Goal: Task Accomplishment & Management: Use online tool/utility

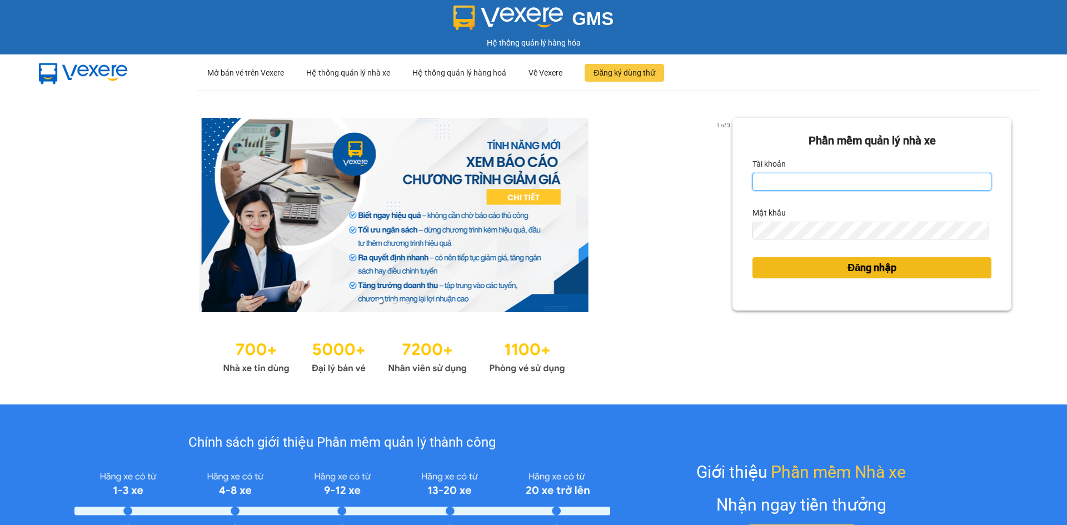
type input "loid.petrobp"
click at [872, 260] on span "Đăng nhập" at bounding box center [871, 268] width 49 height 16
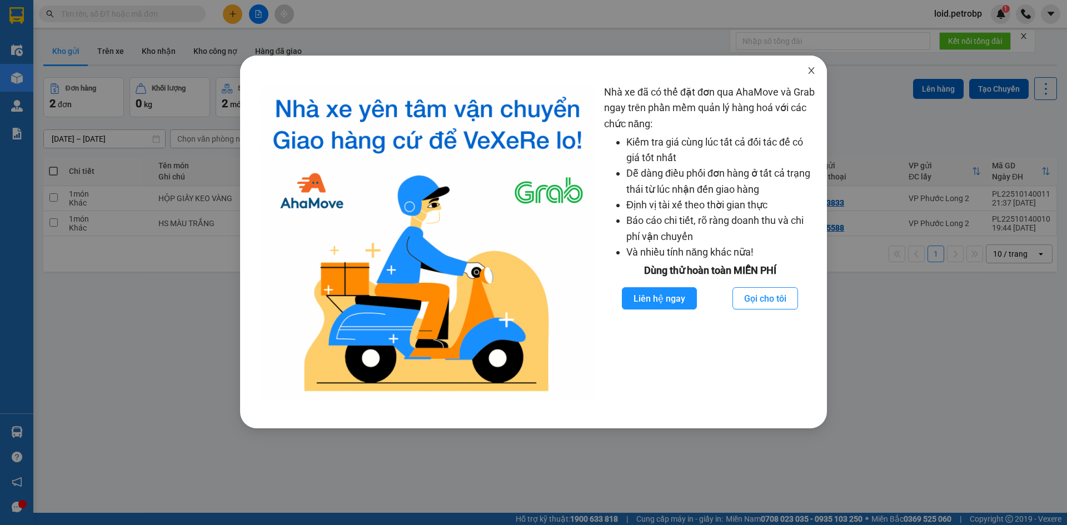
click at [811, 71] on icon "close" at bounding box center [811, 70] width 6 height 7
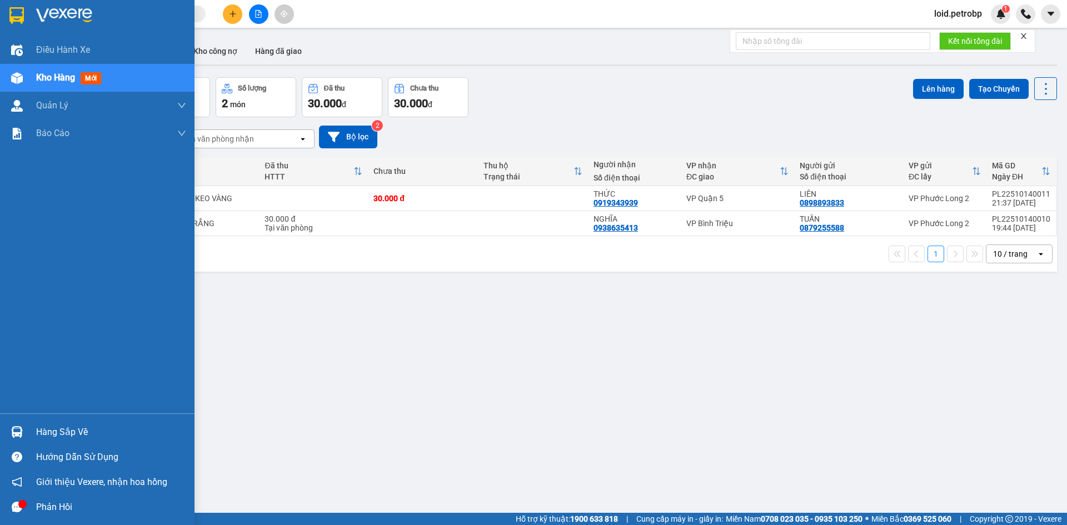
click at [25, 429] on div at bounding box center [16, 431] width 19 height 19
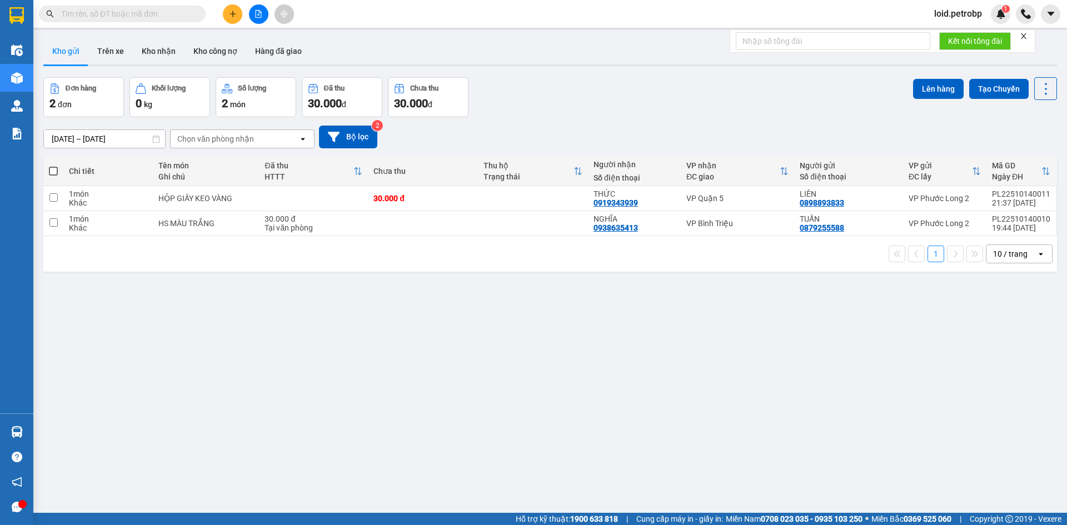
click at [584, 358] on section "Kết quả tìm kiếm ( 0 ) Bộ lọc No Data loid.petrobp 1 Điều hành xe Kho hàng mới …" at bounding box center [533, 262] width 1067 height 525
click at [52, 194] on input "checkbox" at bounding box center [53, 197] width 8 height 8
checkbox input "true"
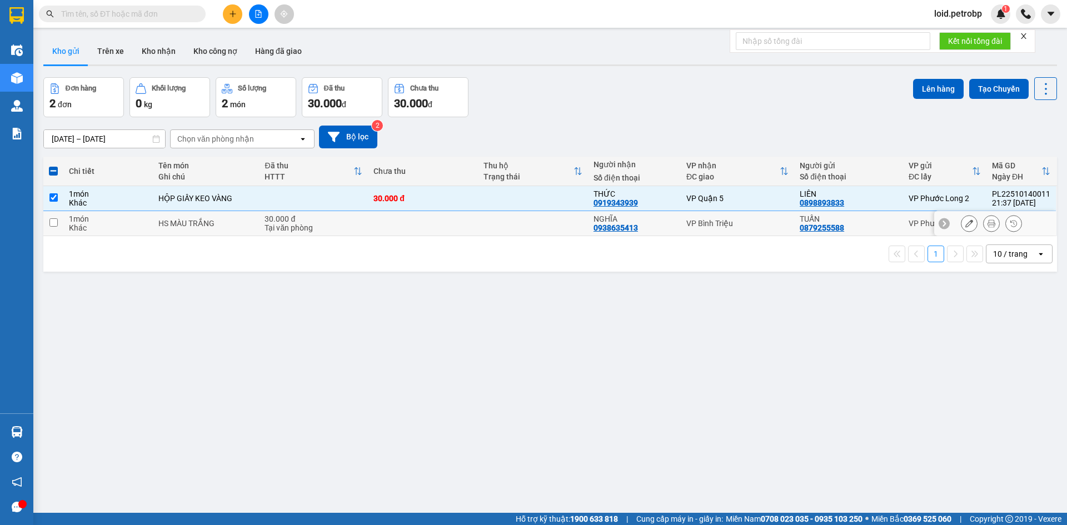
click at [56, 224] on input "checkbox" at bounding box center [53, 222] width 8 height 8
checkbox input "true"
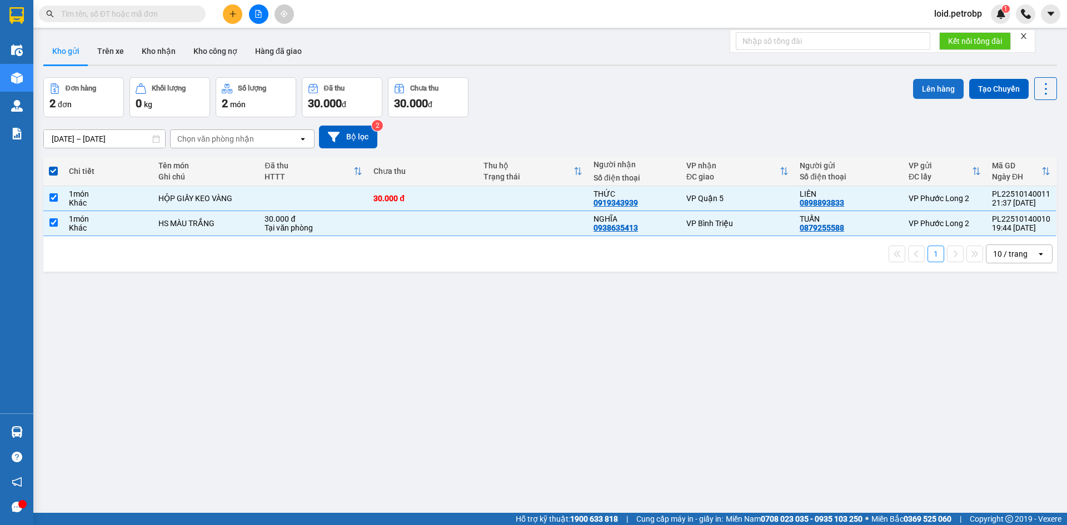
click at [932, 96] on button "Lên hàng" at bounding box center [938, 89] width 51 height 20
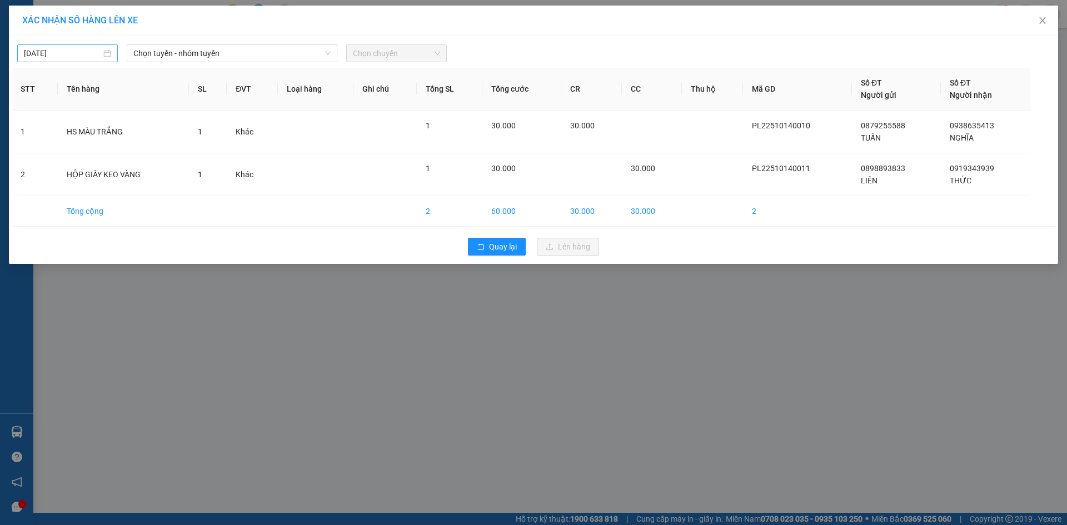
type input "[DATE]"
click at [77, 48] on input "[DATE]" at bounding box center [62, 53] width 77 height 12
click at [225, 51] on span "Chọn tuyến - nhóm tuyến" at bounding box center [231, 53] width 197 height 17
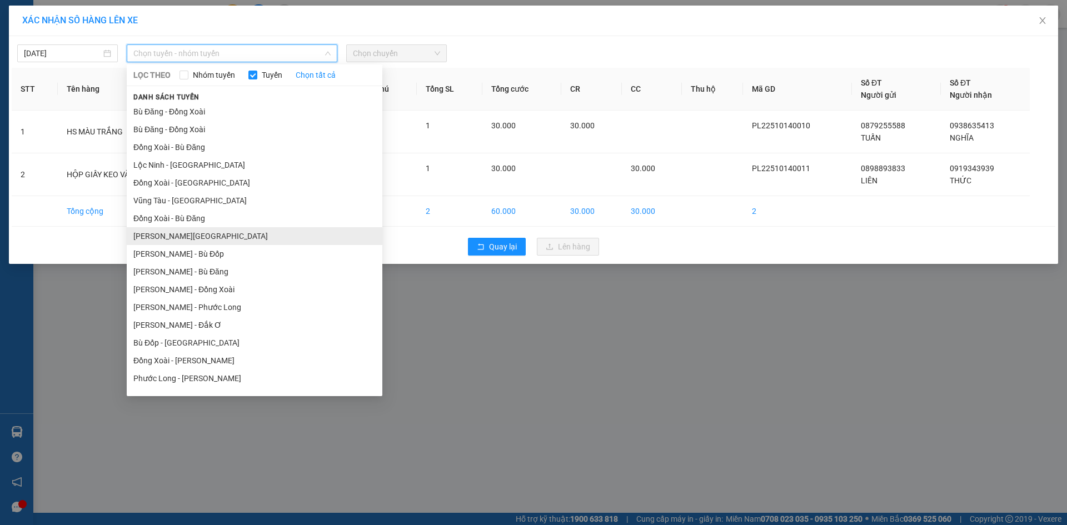
scroll to position [67, 0]
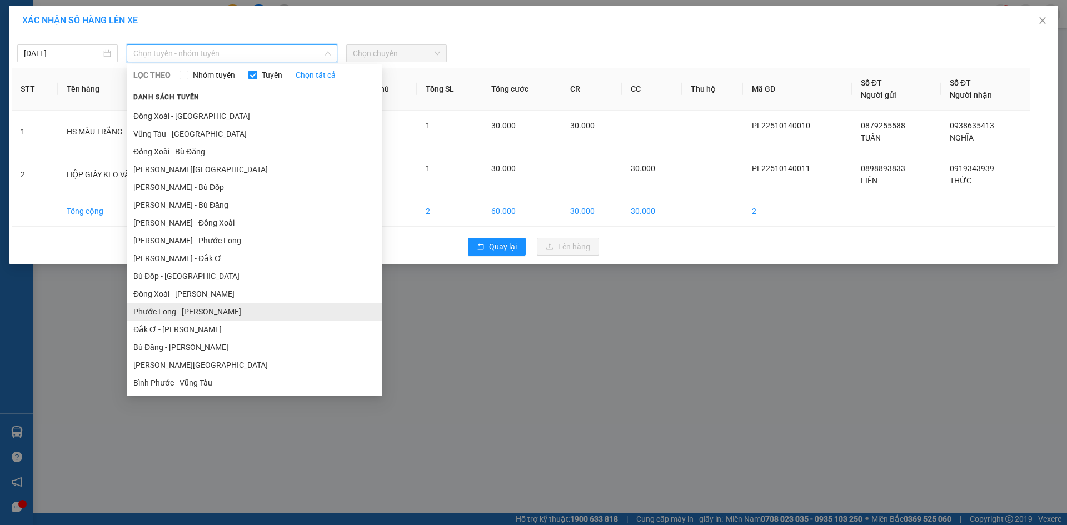
click at [216, 313] on li "Phước Long - [PERSON_NAME]" at bounding box center [255, 312] width 256 height 18
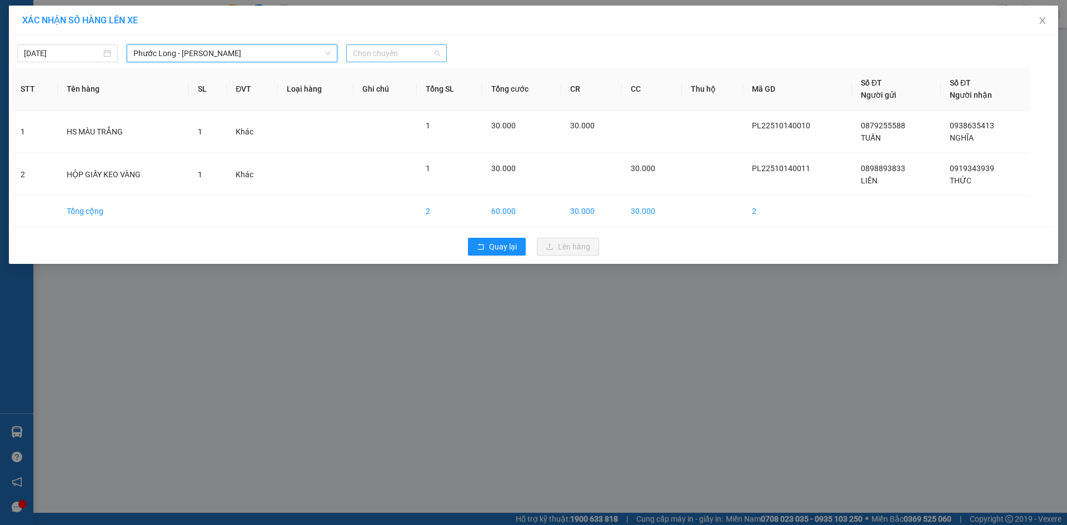
click at [389, 58] on span "Chọn chuyến" at bounding box center [396, 53] width 87 height 17
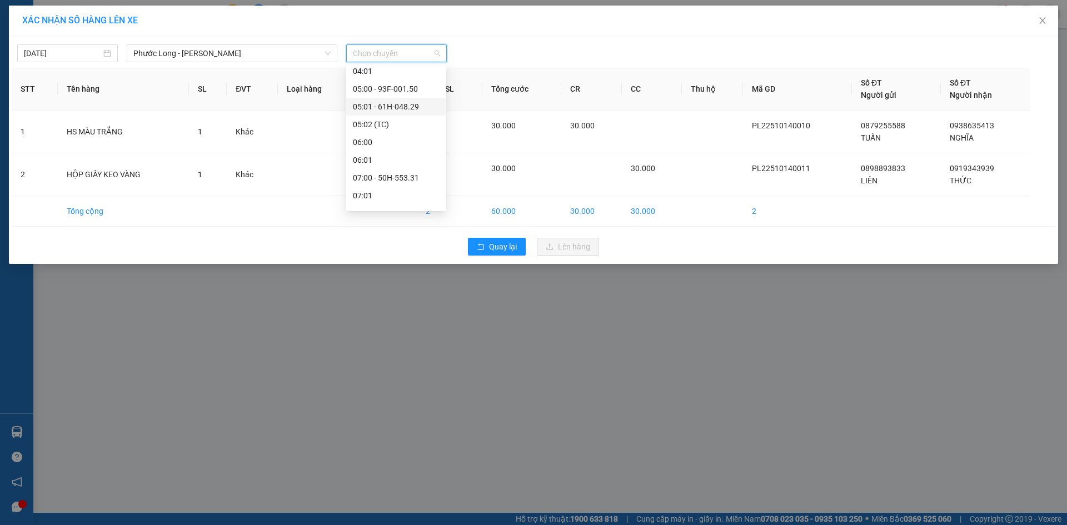
scroll to position [0, 0]
click at [407, 130] on div "03:00 - 50H-504.21" at bounding box center [396, 129] width 87 height 12
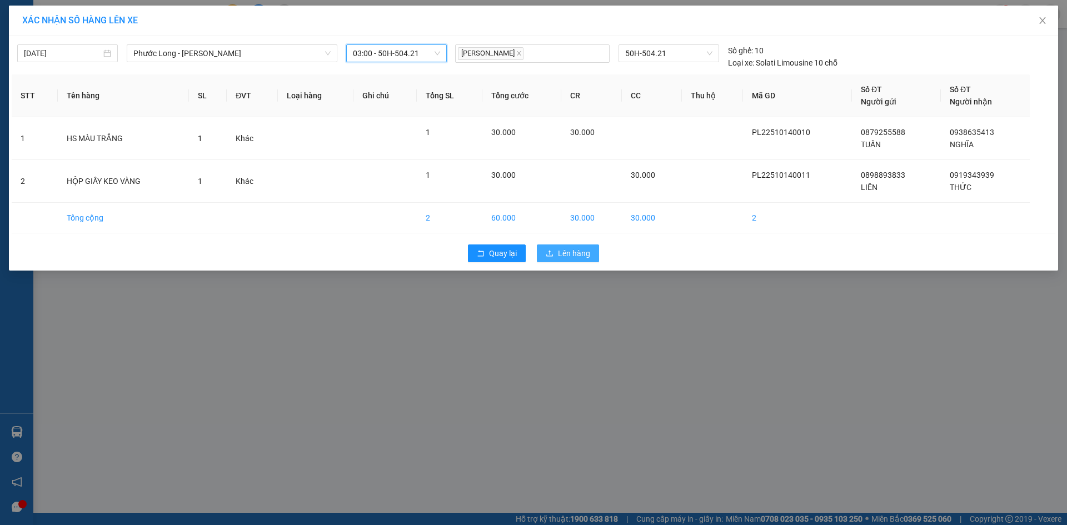
click at [577, 255] on span "Lên hàng" at bounding box center [574, 253] width 32 height 12
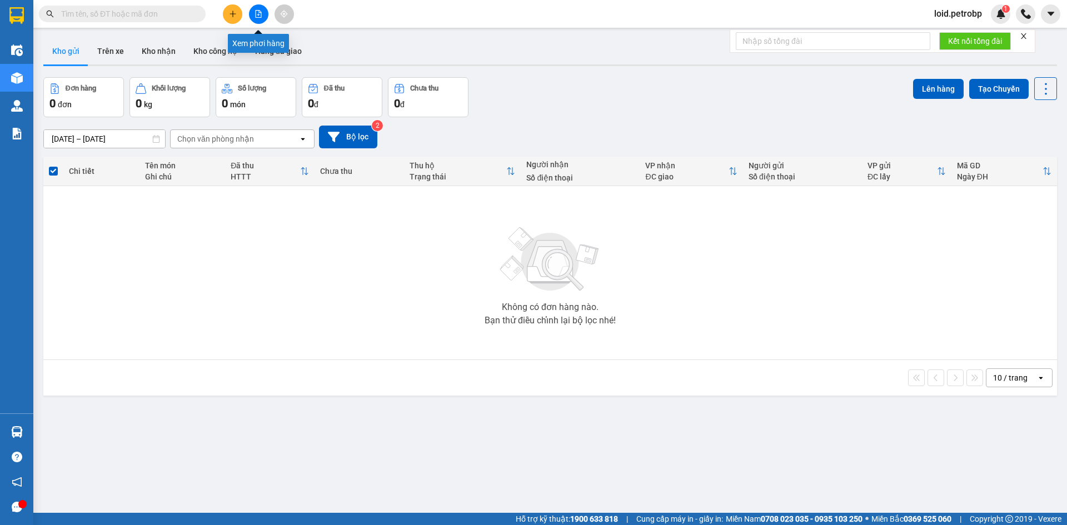
click at [261, 16] on icon "file-add" at bounding box center [258, 14] width 8 height 8
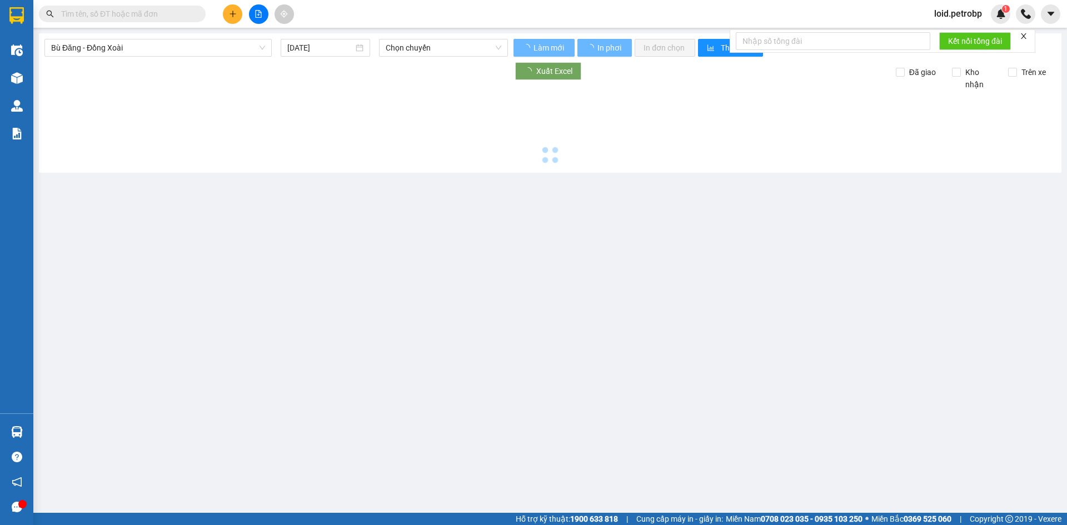
type input "[DATE]"
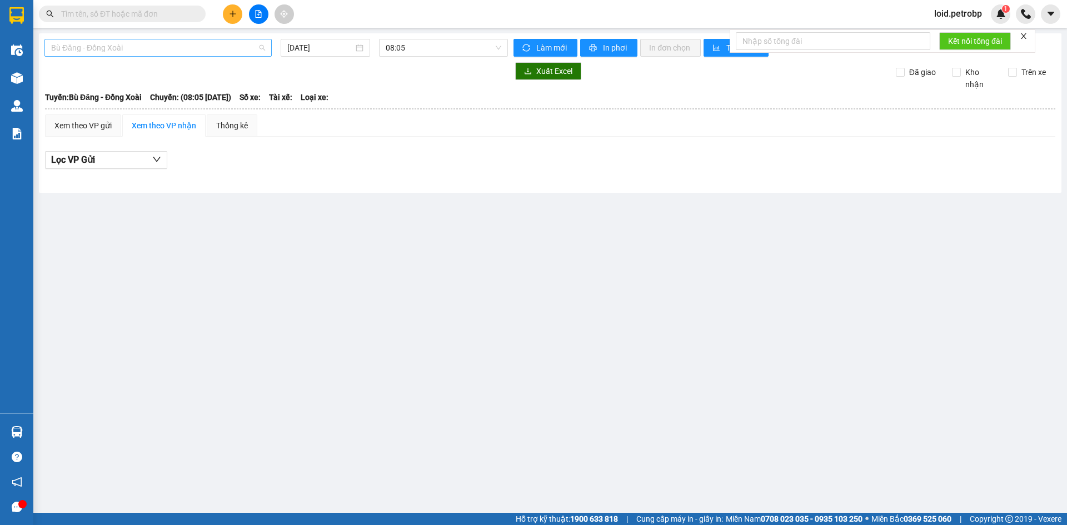
click at [194, 49] on span "Bù Đăng - Đồng Xoài" at bounding box center [158, 47] width 214 height 17
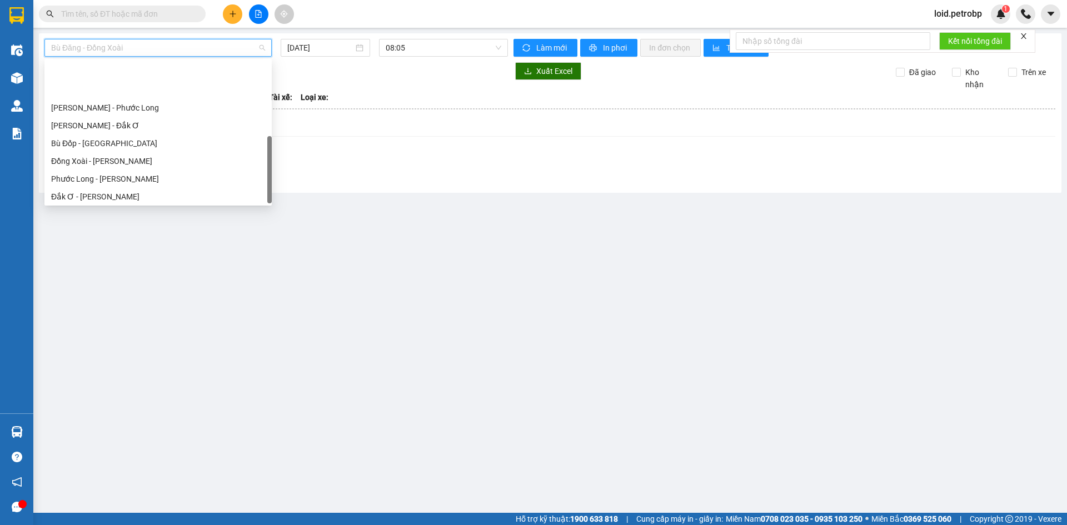
scroll to position [231, 0]
click at [135, 122] on div "Phước Long - [PERSON_NAME]" at bounding box center [158, 123] width 214 height 12
type input "[DATE]"
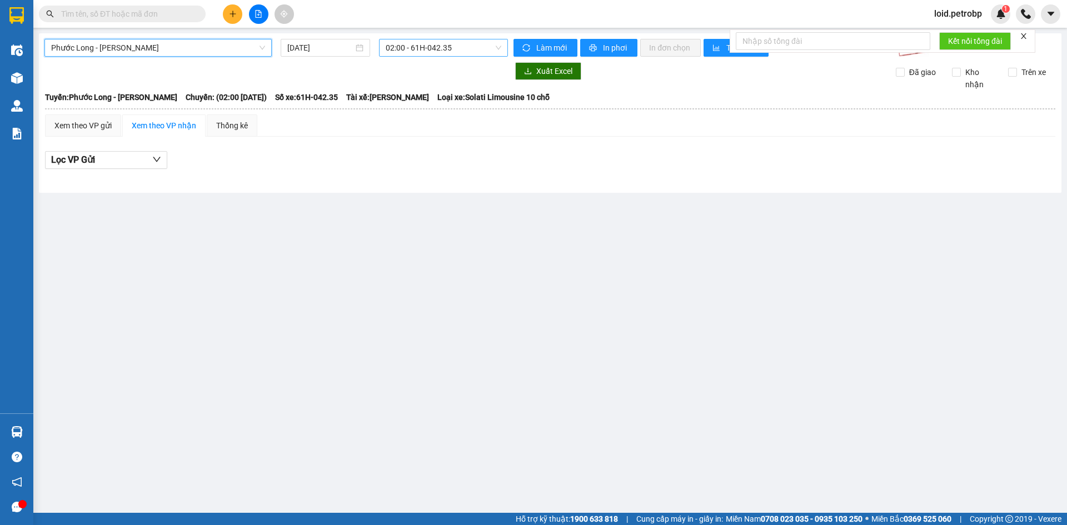
click at [437, 42] on span "02:00 - 61H-042.35" at bounding box center [444, 47] width 116 height 17
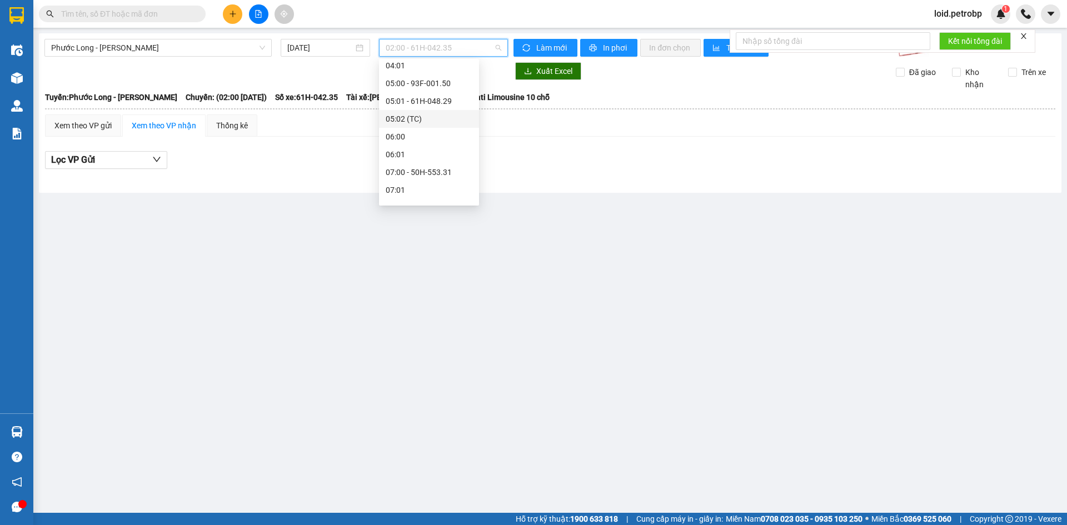
scroll to position [56, 0]
click at [438, 69] on div "03:00 - 50H-504.21" at bounding box center [429, 68] width 87 height 12
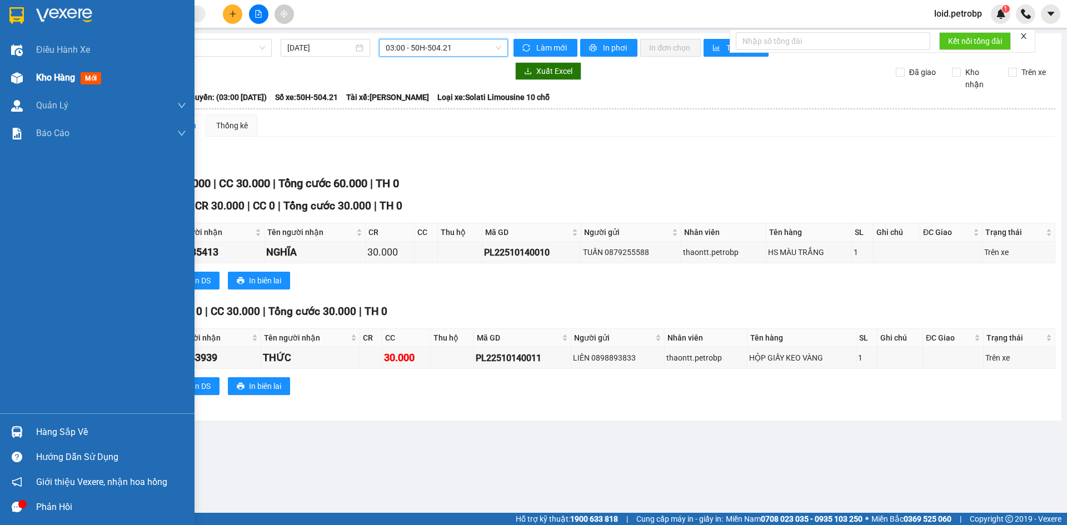
click at [56, 86] on div "Kho hàng mới" at bounding box center [111, 78] width 150 height 28
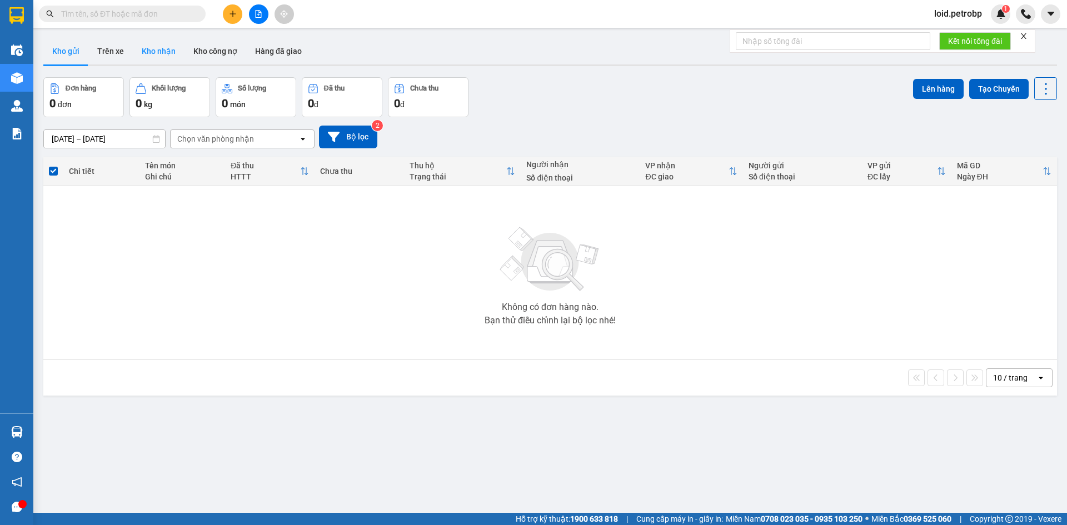
click at [151, 49] on button "Kho nhận" at bounding box center [159, 51] width 52 height 27
